Goal: Check status: Check status

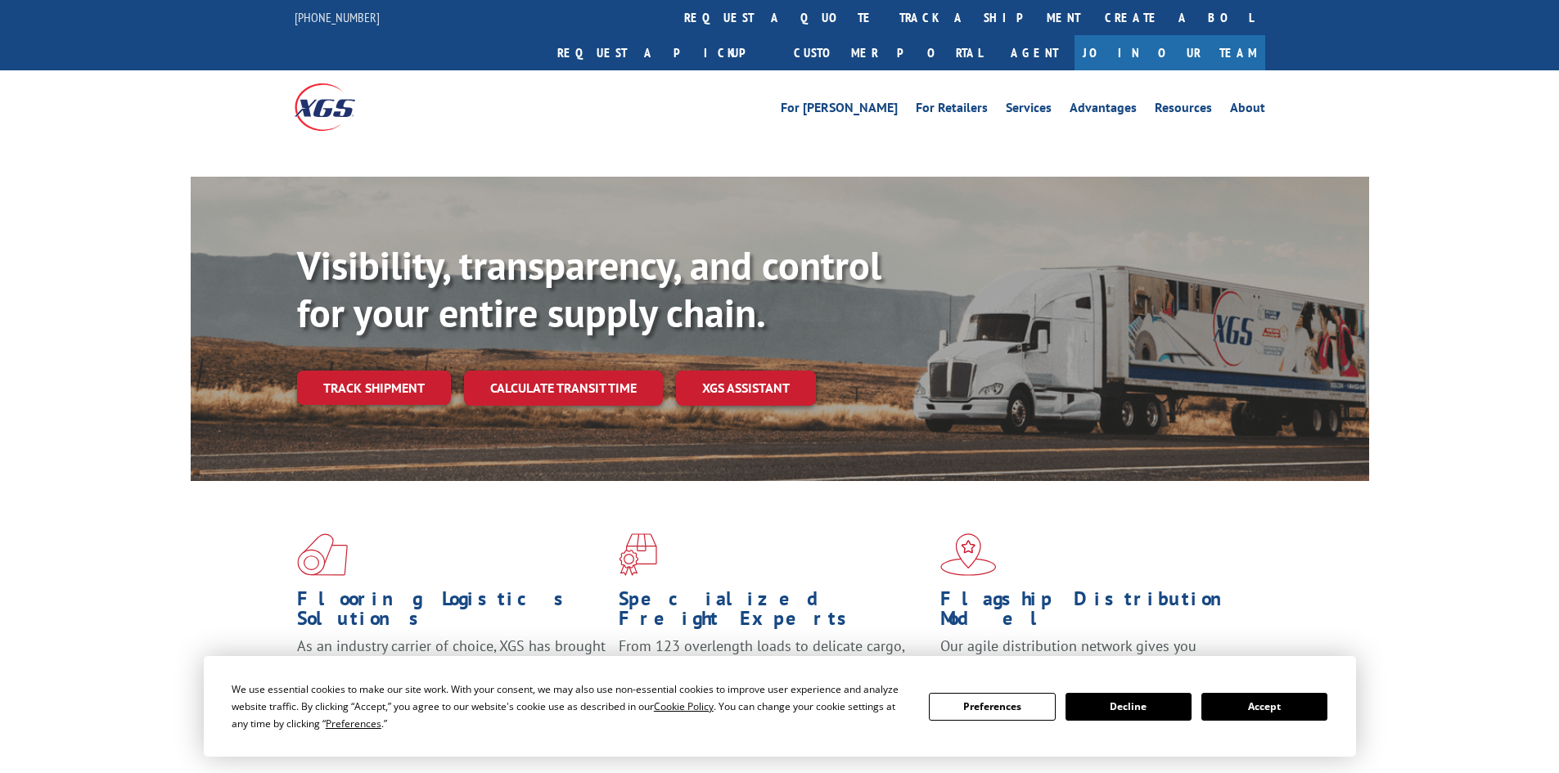
click at [1266, 701] on button "Accept" at bounding box center [1264, 707] width 126 height 28
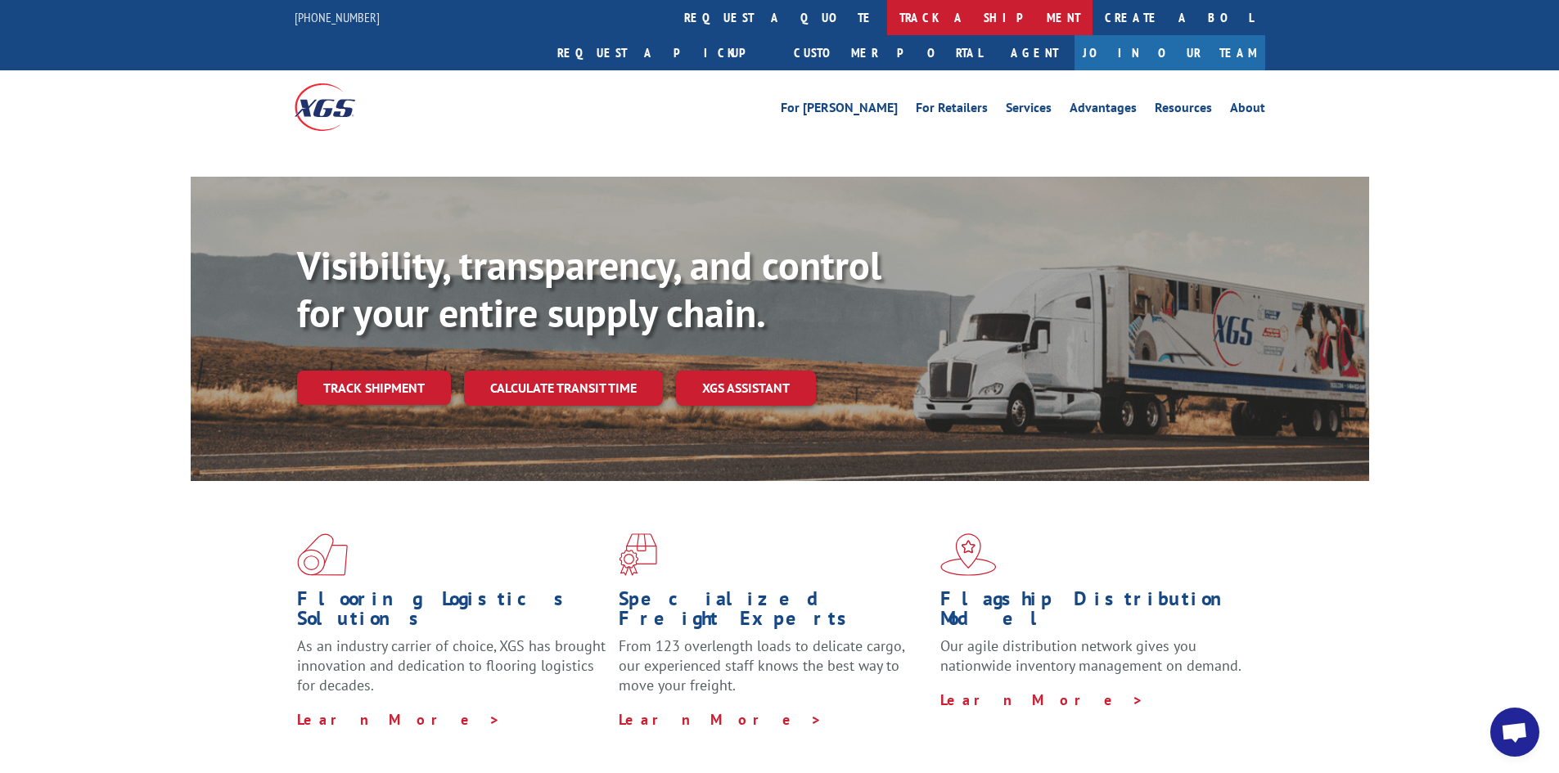
click at [887, 11] on link "track a shipment" at bounding box center [989, 17] width 205 height 35
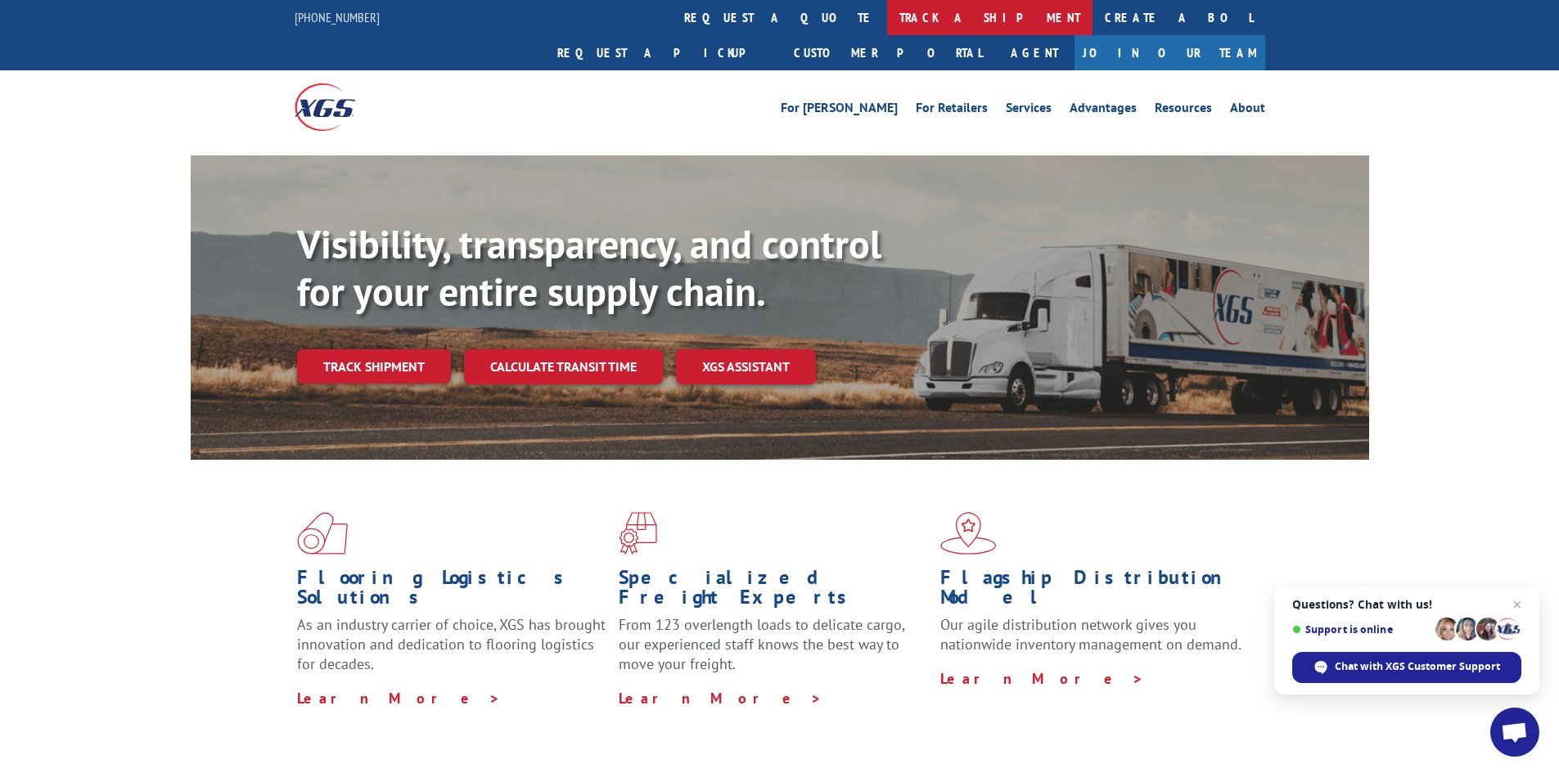
click at [887, 23] on link "track a shipment" at bounding box center [989, 17] width 205 height 35
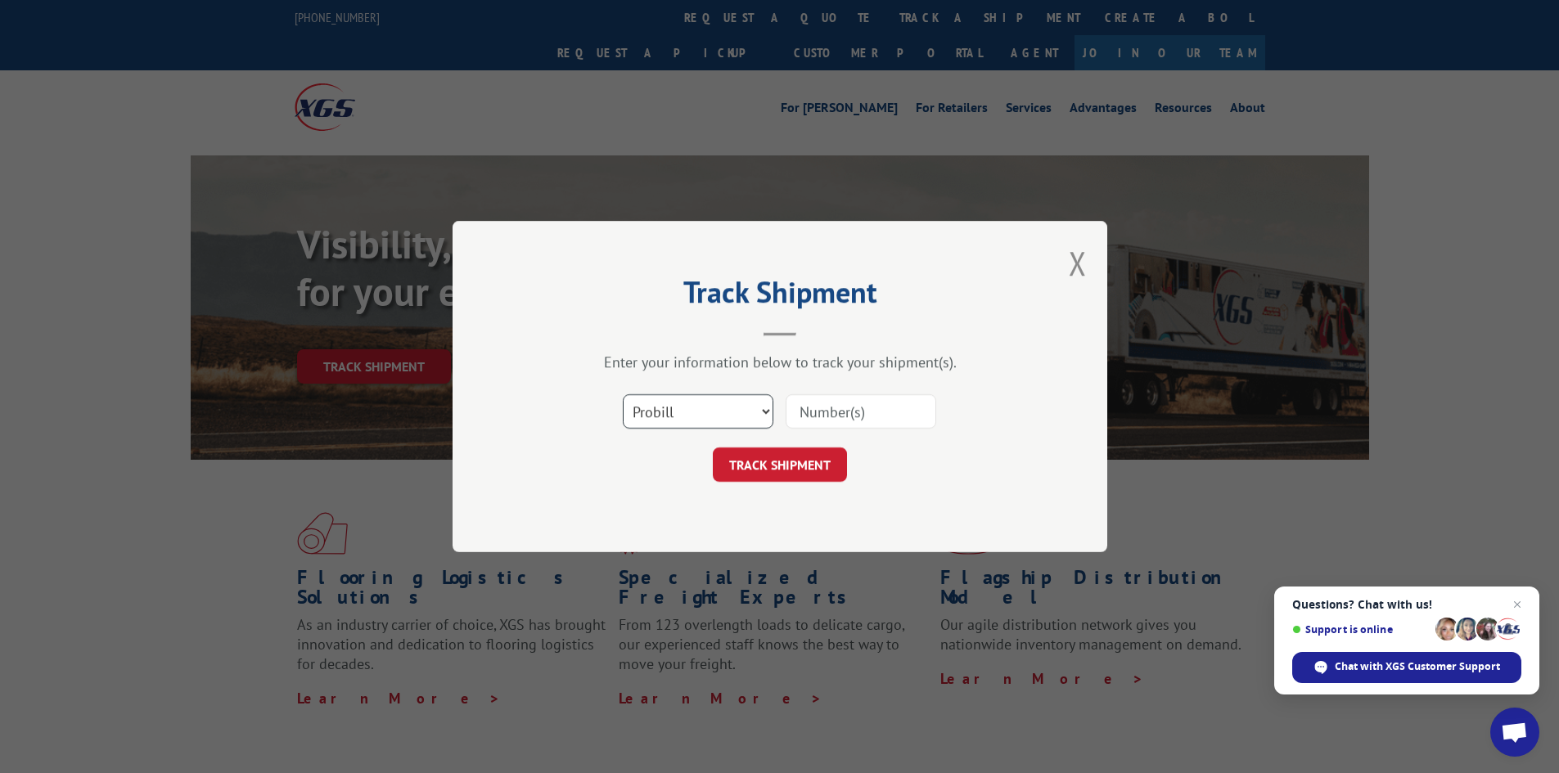
click at [687, 414] on select "Select category... Probill BOL PO" at bounding box center [698, 411] width 151 height 34
select select "bol"
click at [623, 394] on select "Select category... Probill BOL PO" at bounding box center [698, 411] width 151 height 34
click at [803, 416] on input at bounding box center [860, 411] width 151 height 34
paste input "6775899"
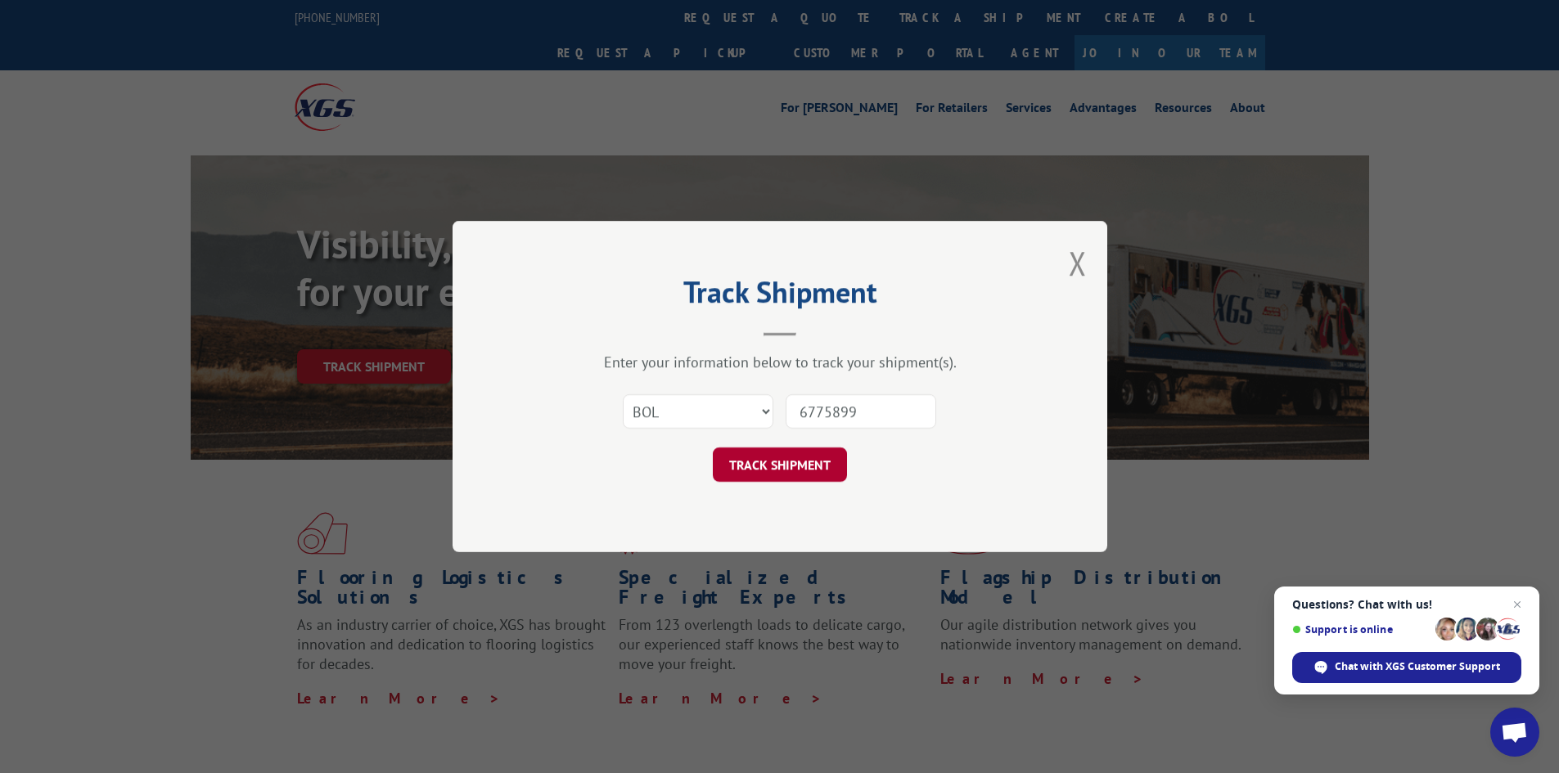
type input "6775899"
click at [825, 460] on button "TRACK SHIPMENT" at bounding box center [780, 465] width 134 height 34
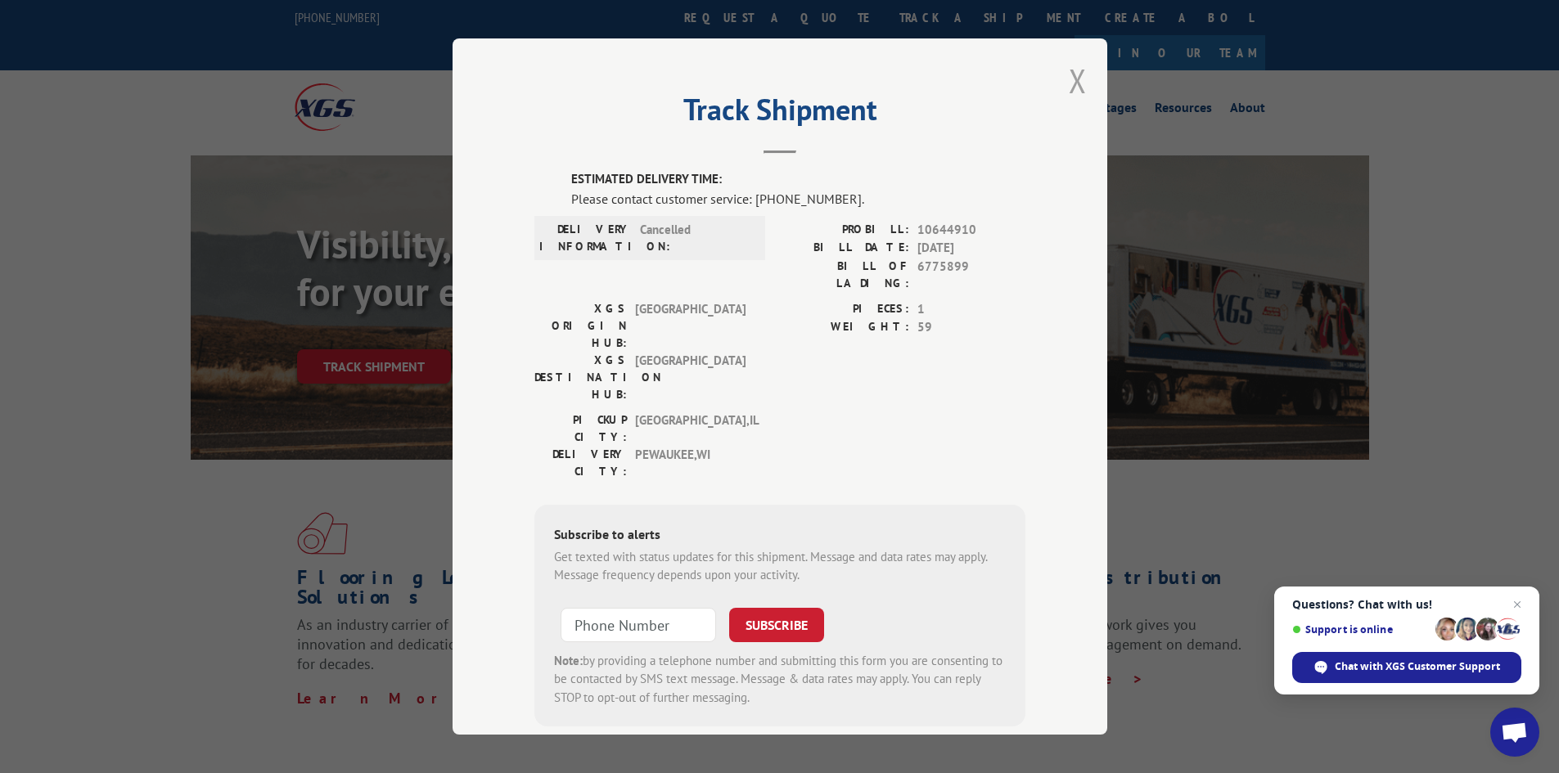
click at [1075, 91] on button "Close modal" at bounding box center [1077, 80] width 18 height 43
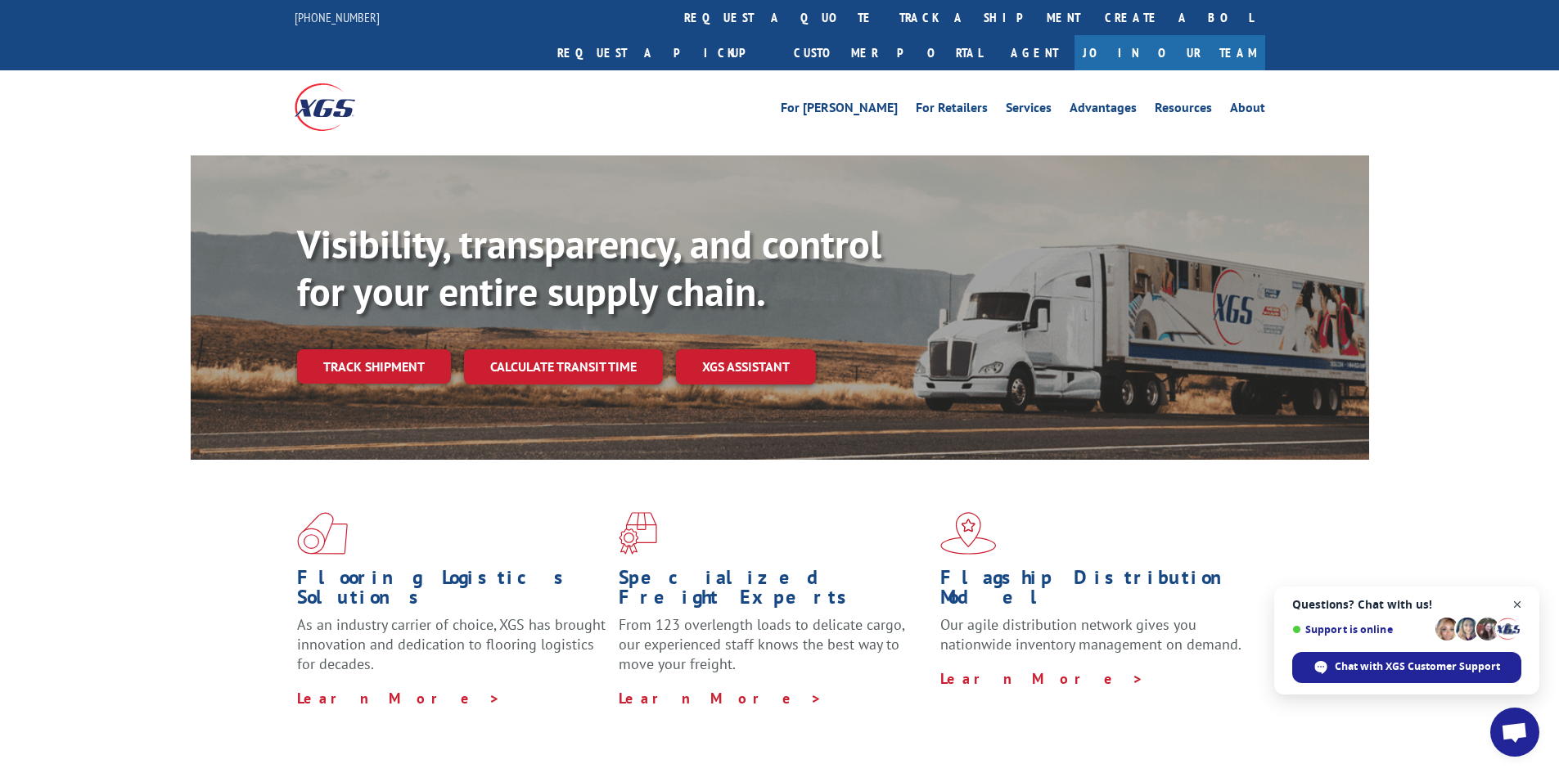
click at [1518, 602] on span "Close chat" at bounding box center [1517, 605] width 20 height 20
